Goal: Task Accomplishment & Management: Use online tool/utility

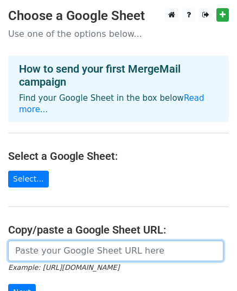
click at [70, 240] on input "url" at bounding box center [115, 250] width 215 height 21
paste input "https://docs.google.com/spreadsheets/d/1WQMM982TIzILMr6r1jPVmtBTMR-jQSxokJRXePY…"
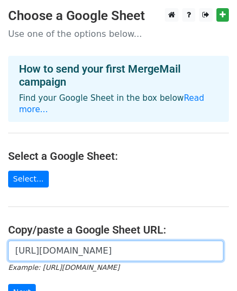
scroll to position [0, 237]
type input "https://docs.google.com/spreadsheets/d/1WQMM982TIzILMr6r1jPVmtBTMR-jQSxokJRXePY…"
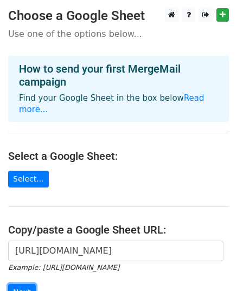
scroll to position [0, 0]
click at [29, 284] on input "Next" at bounding box center [22, 292] width 28 height 17
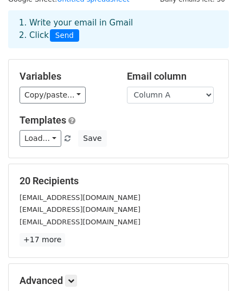
scroll to position [170, 0]
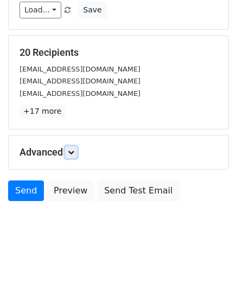
click at [71, 150] on icon at bounding box center [71, 152] width 6 height 6
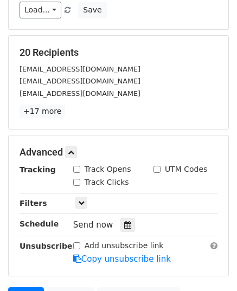
click at [73, 169] on input "Track Opens" at bounding box center [76, 169] width 7 height 7
checkbox input "true"
click at [78, 182] on input "Track Clicks" at bounding box center [76, 182] width 7 height 7
checkbox input "true"
click at [126, 223] on div at bounding box center [127, 225] width 15 height 14
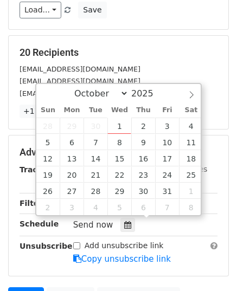
type input "[DATE] 12:00"
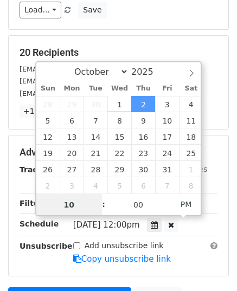
type input "10"
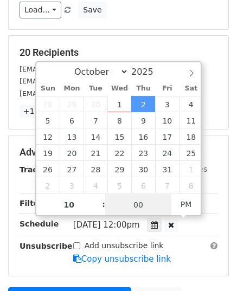
click at [132, 205] on input "00" at bounding box center [138, 205] width 66 height 22
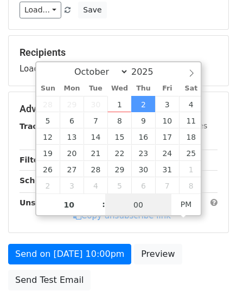
type input "[DATE] 10:00"
click at [192, 205] on span "AM" at bounding box center [186, 204] width 30 height 22
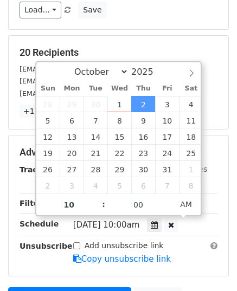
click at [89, 254] on link "Copy unsubscribe link" at bounding box center [121, 259] width 97 height 10
